Goal: Complete application form

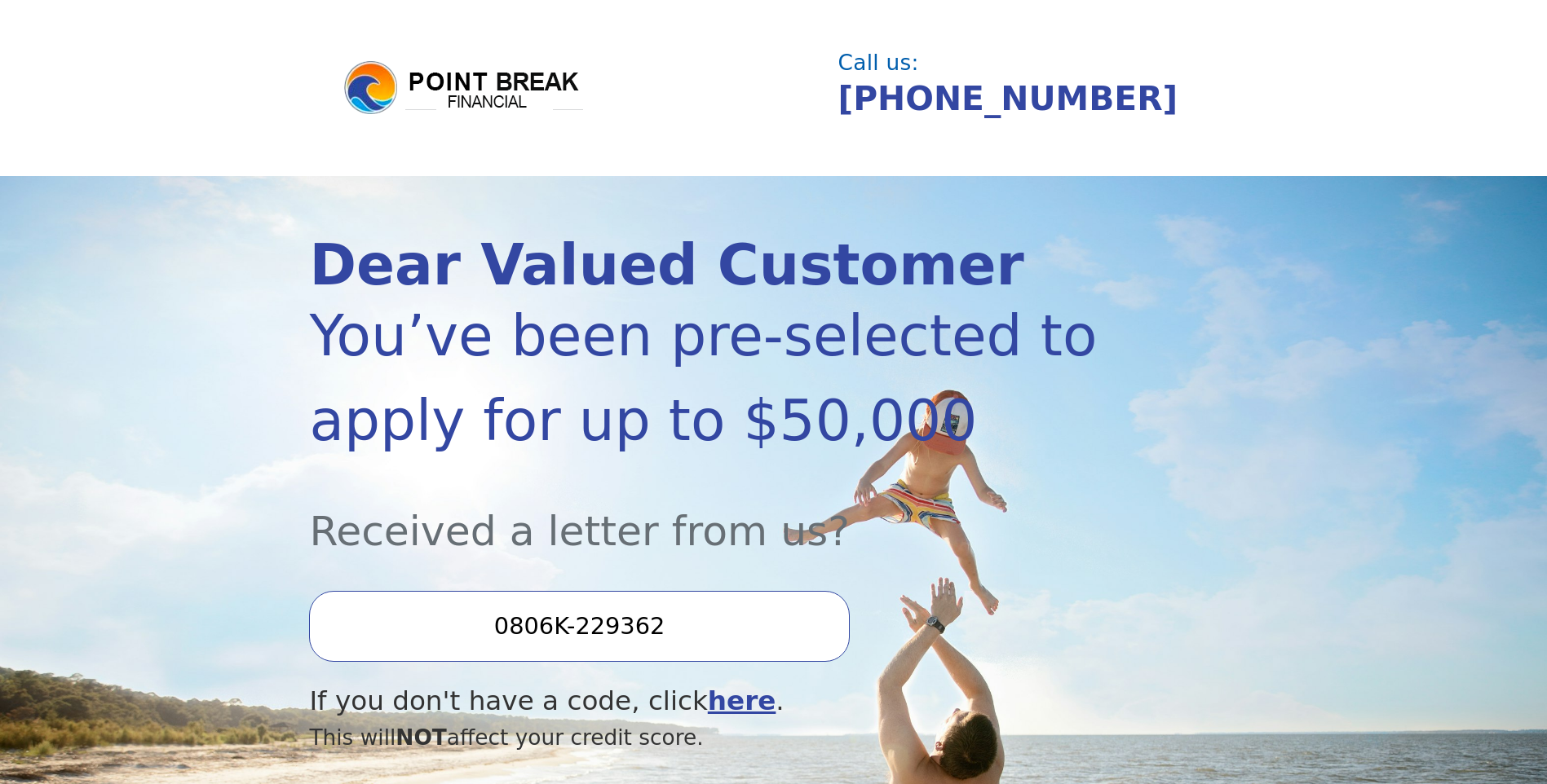
scroll to position [163, 0]
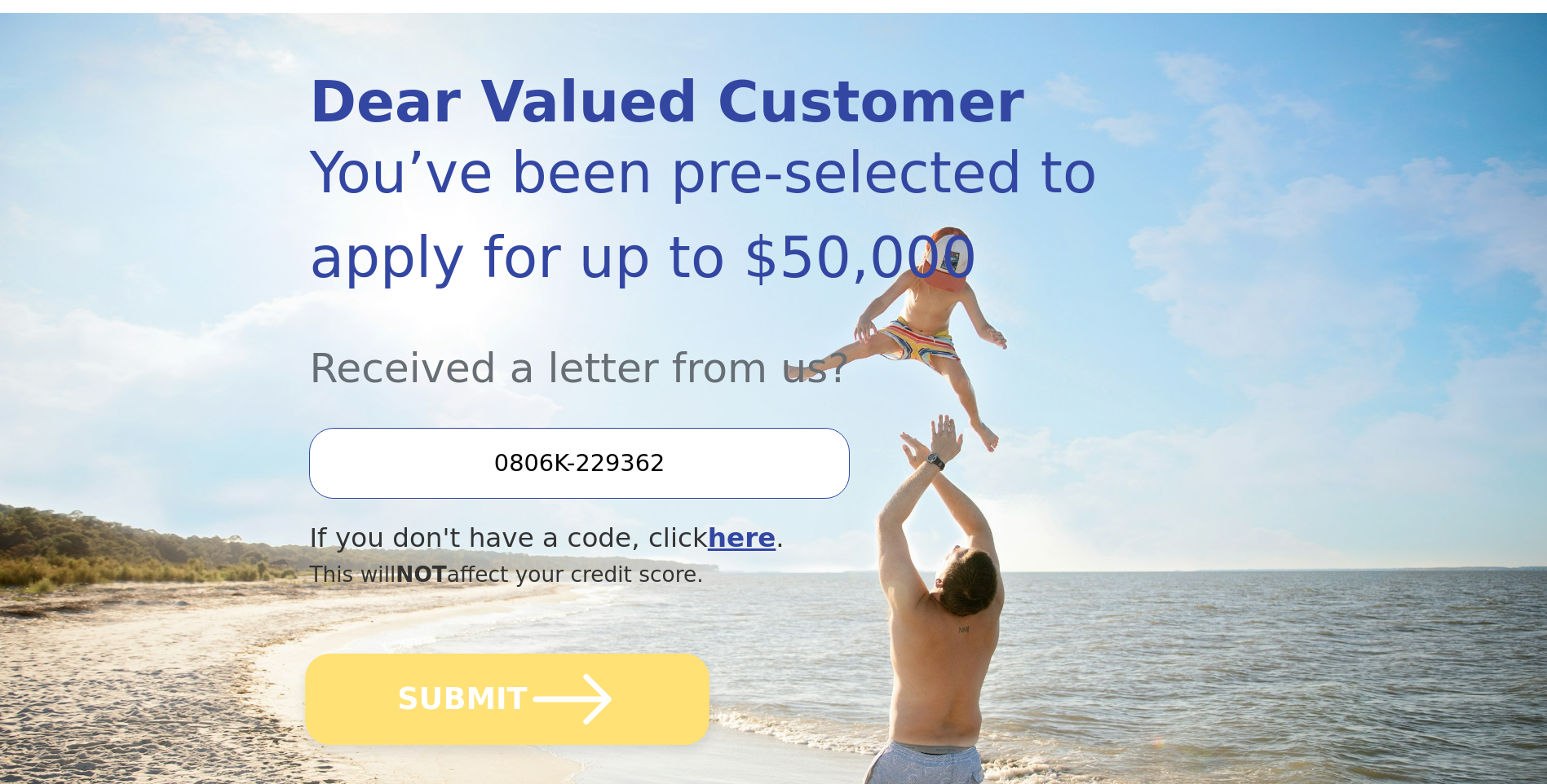
click at [561, 686] on icon "submit" at bounding box center [573, 700] width 90 height 90
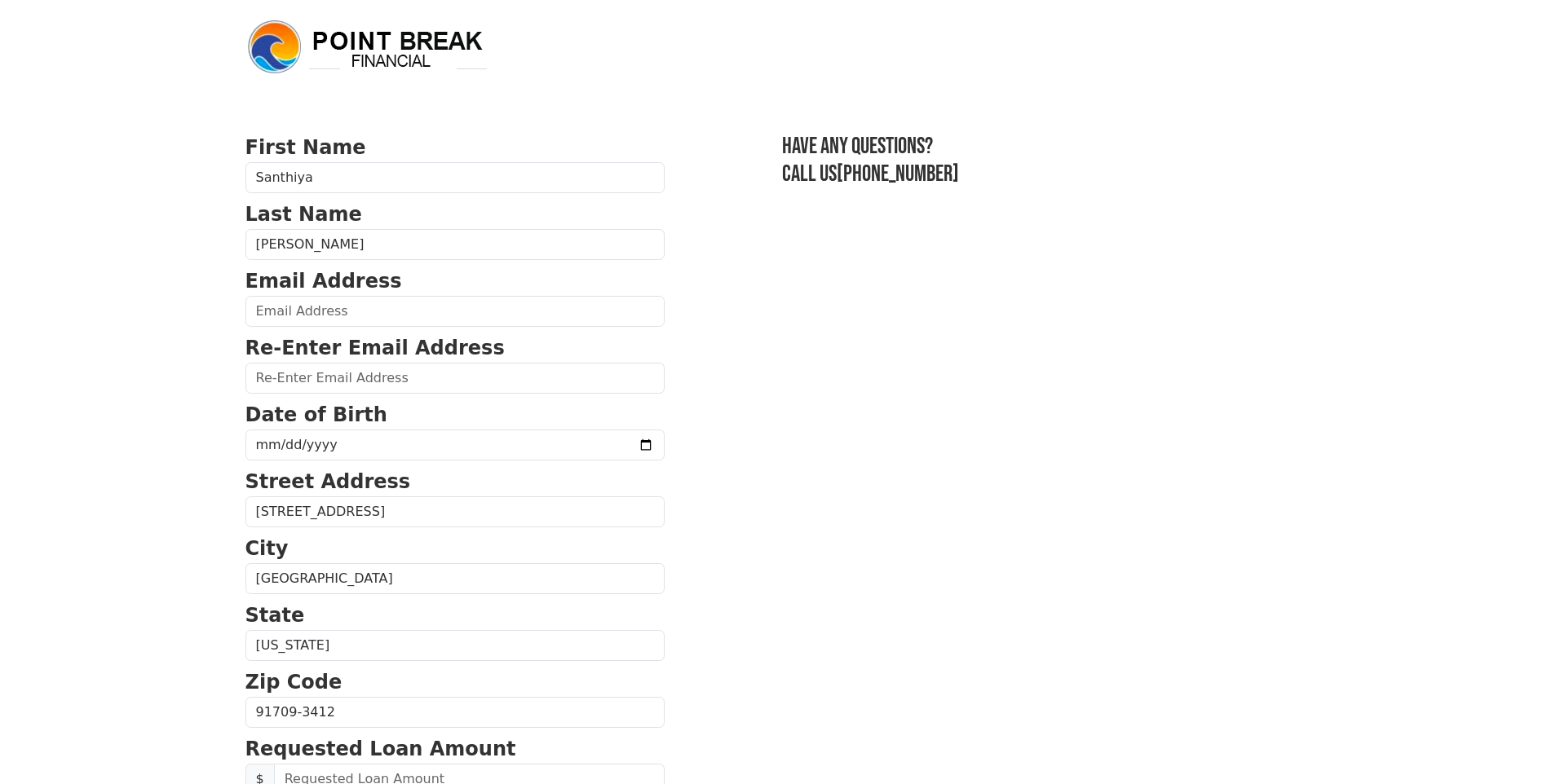
click at [396, 60] on img at bounding box center [368, 47] width 245 height 59
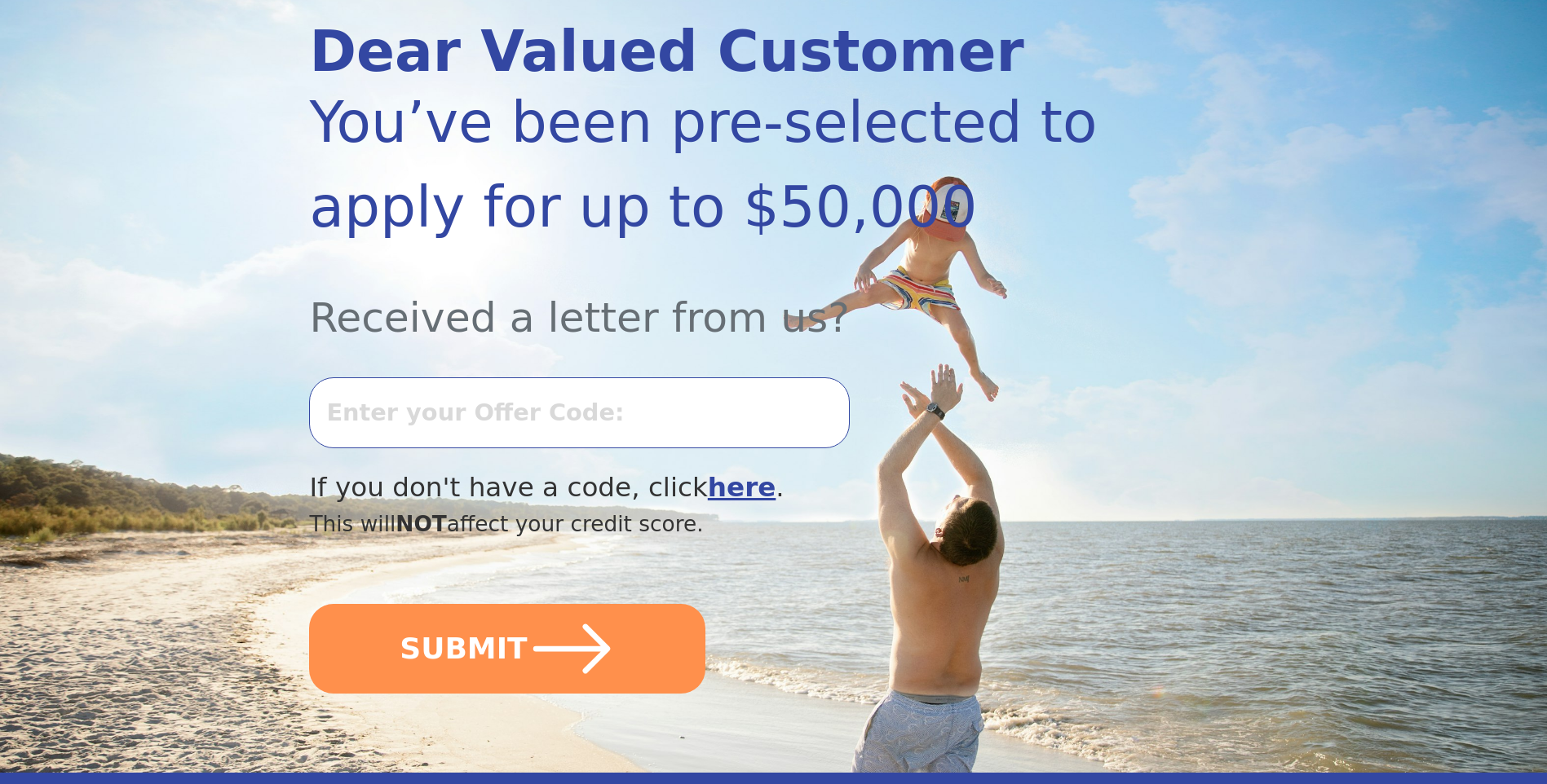
scroll to position [245, 0]
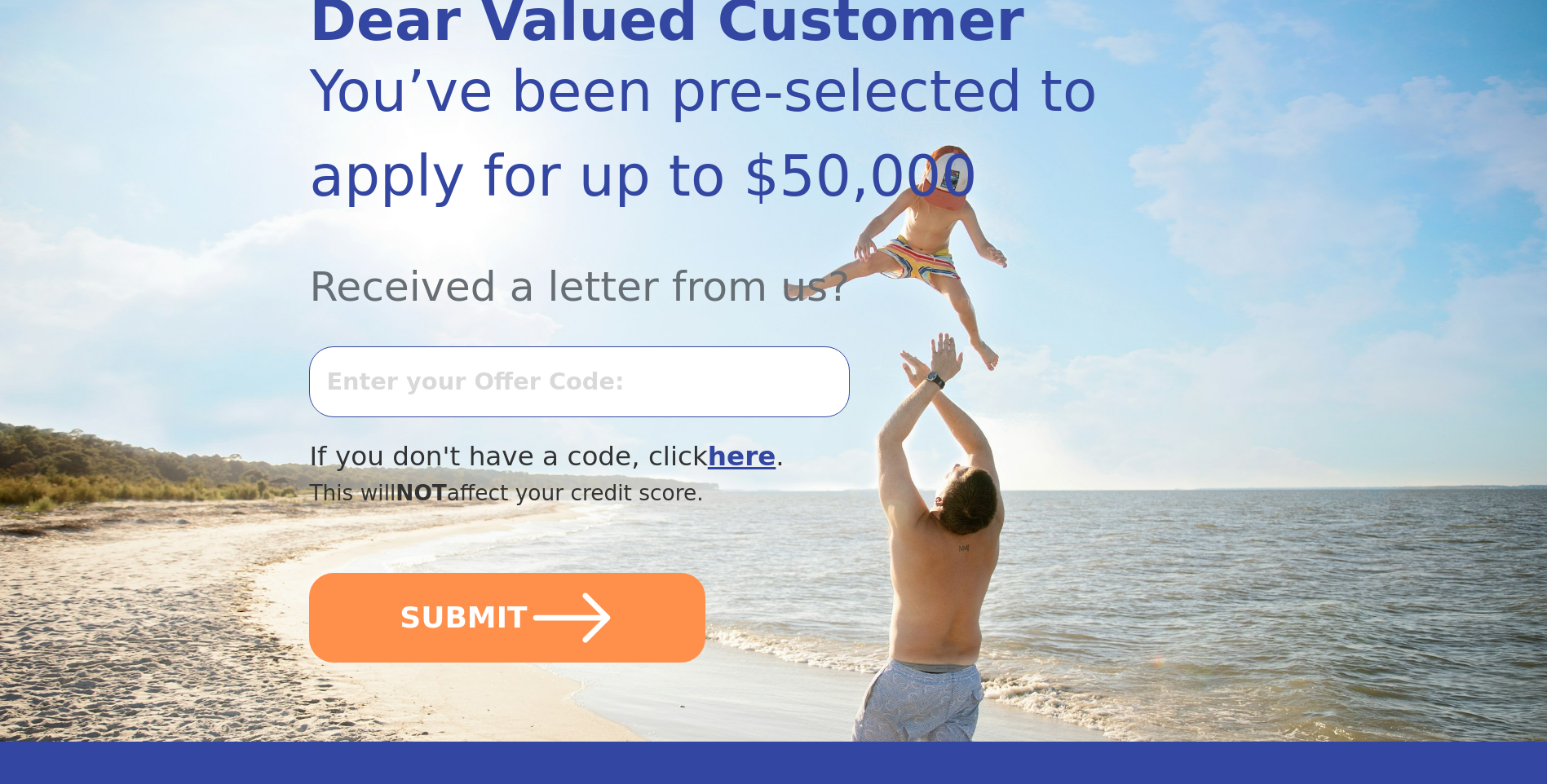
click at [708, 466] on b "here" at bounding box center [742, 456] width 68 height 31
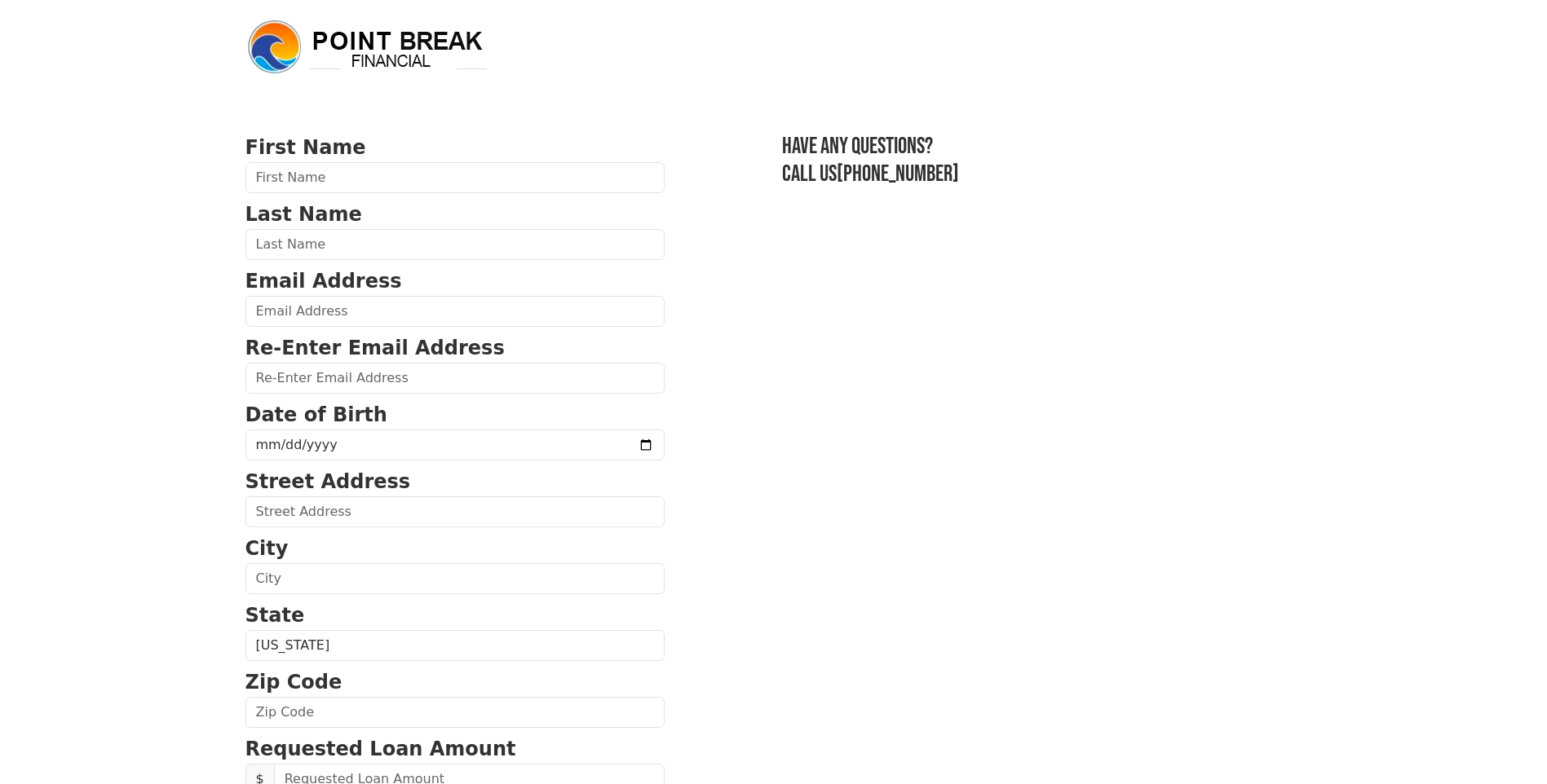
click at [401, 39] on img at bounding box center [368, 47] width 245 height 59
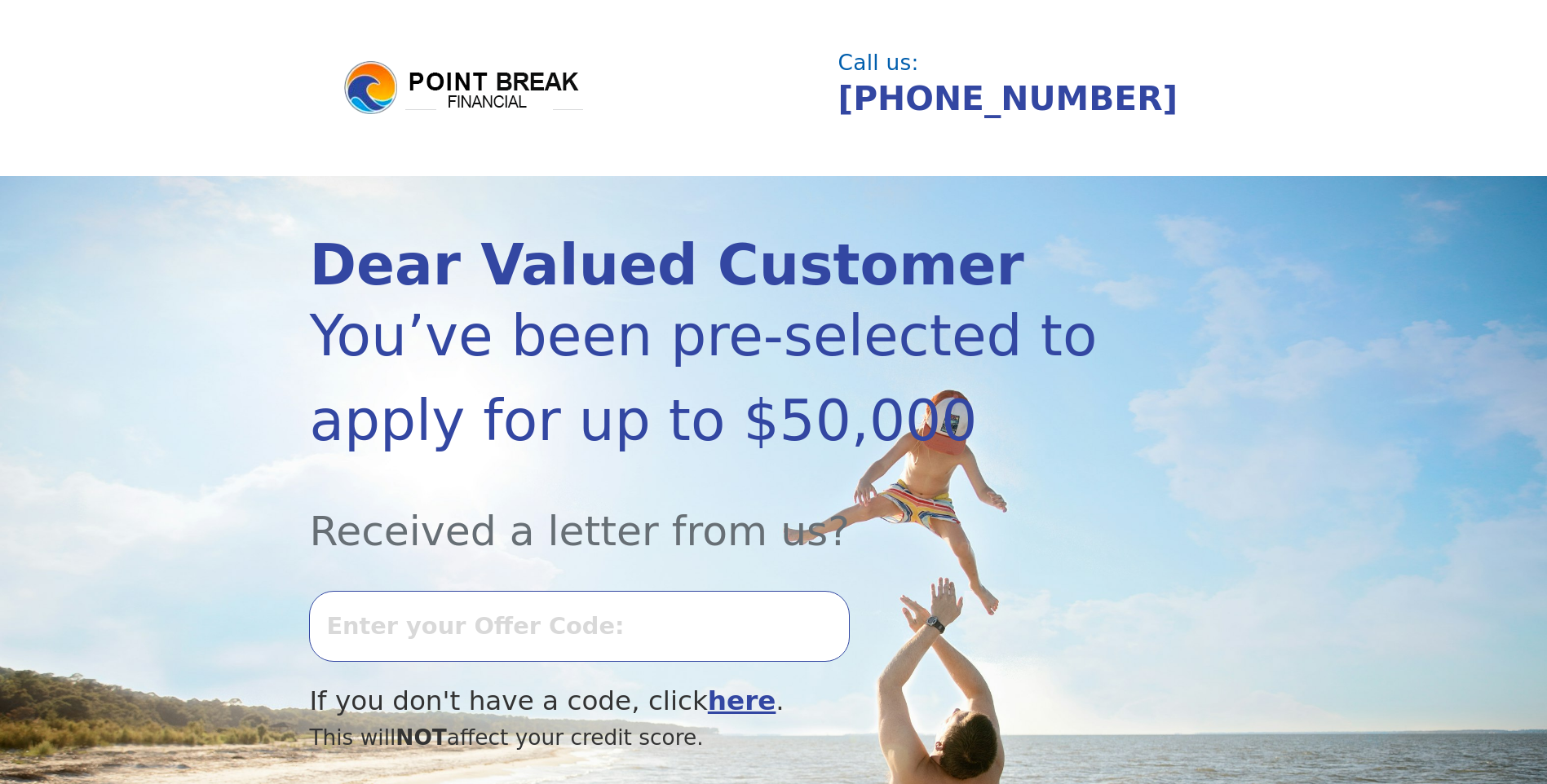
scroll to position [254, 0]
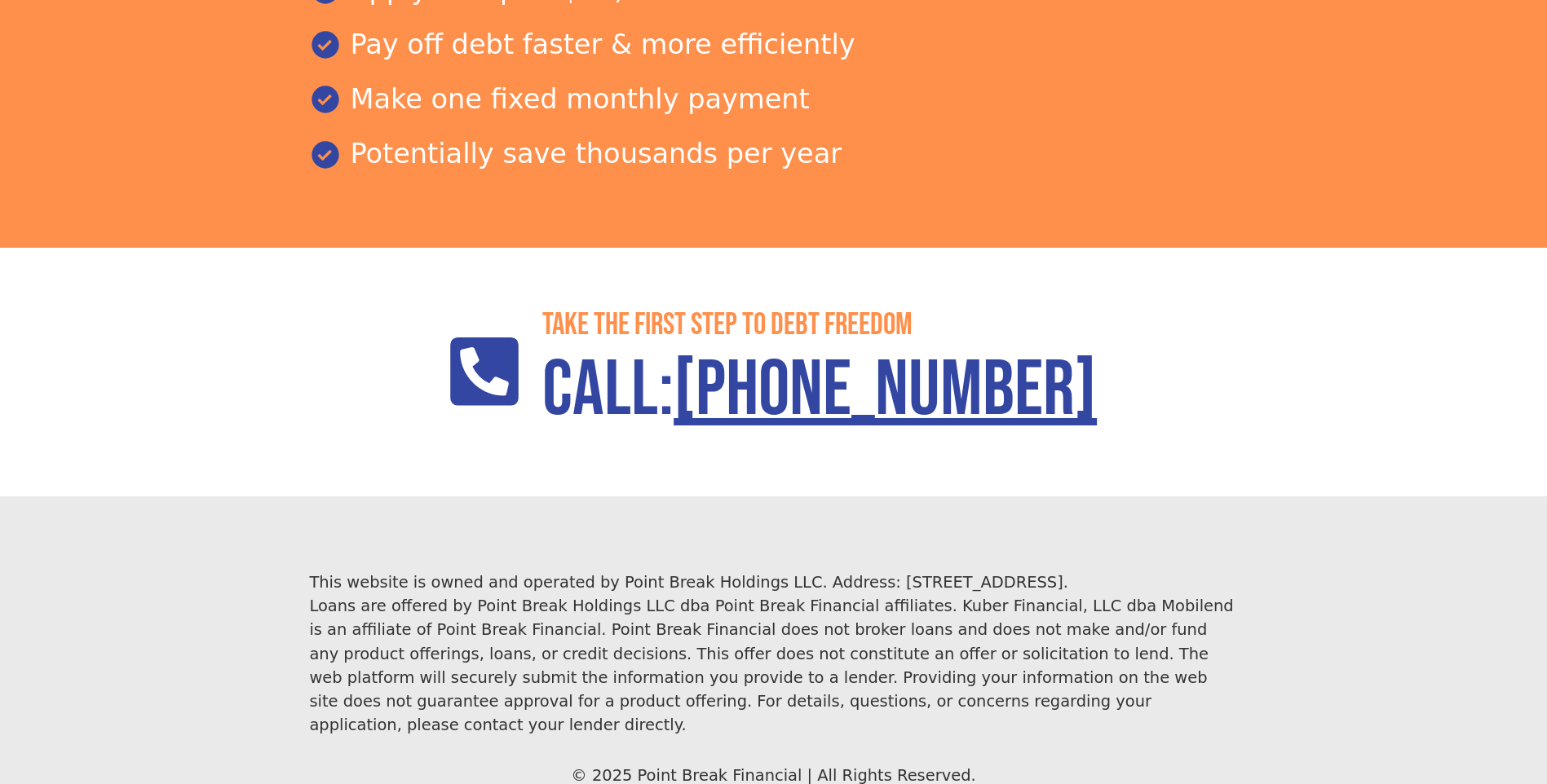
scroll to position [2319, 0]
